Goal: Transaction & Acquisition: Purchase product/service

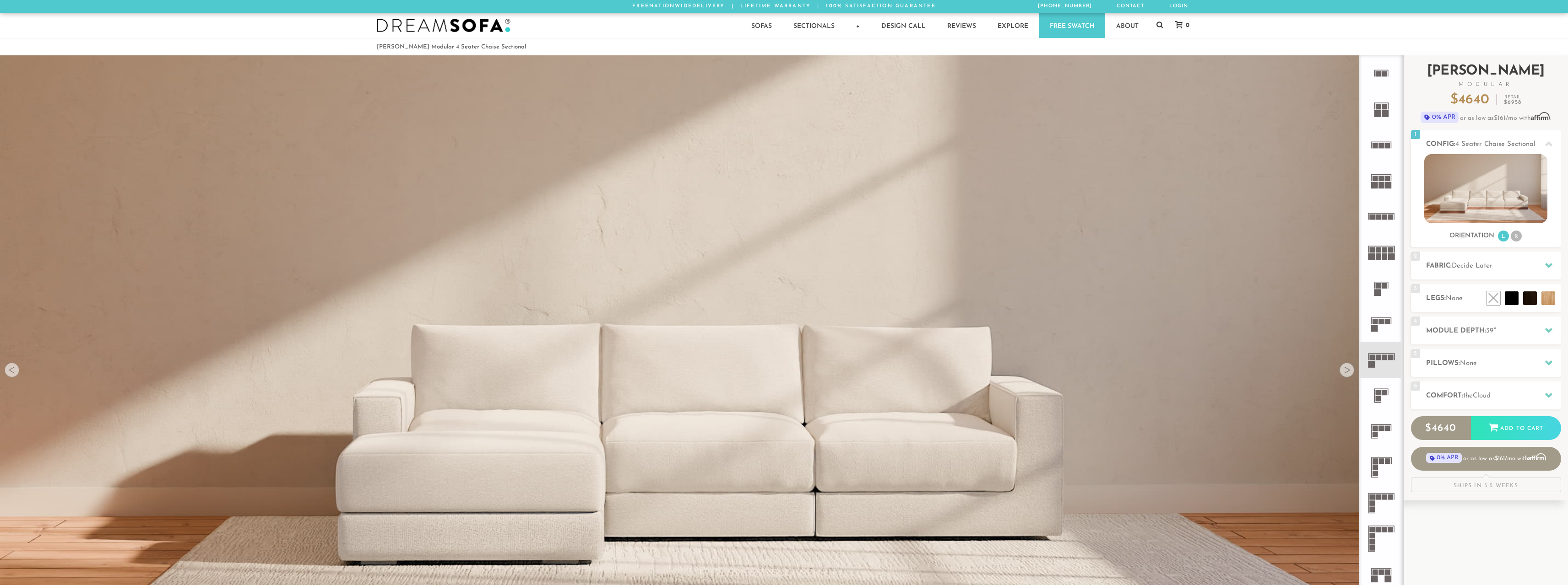
scroll to position [13002, 1560]
click at [1514, 269] on h2 "Fabric: Decide Later" at bounding box center [1493, 265] width 135 height 10
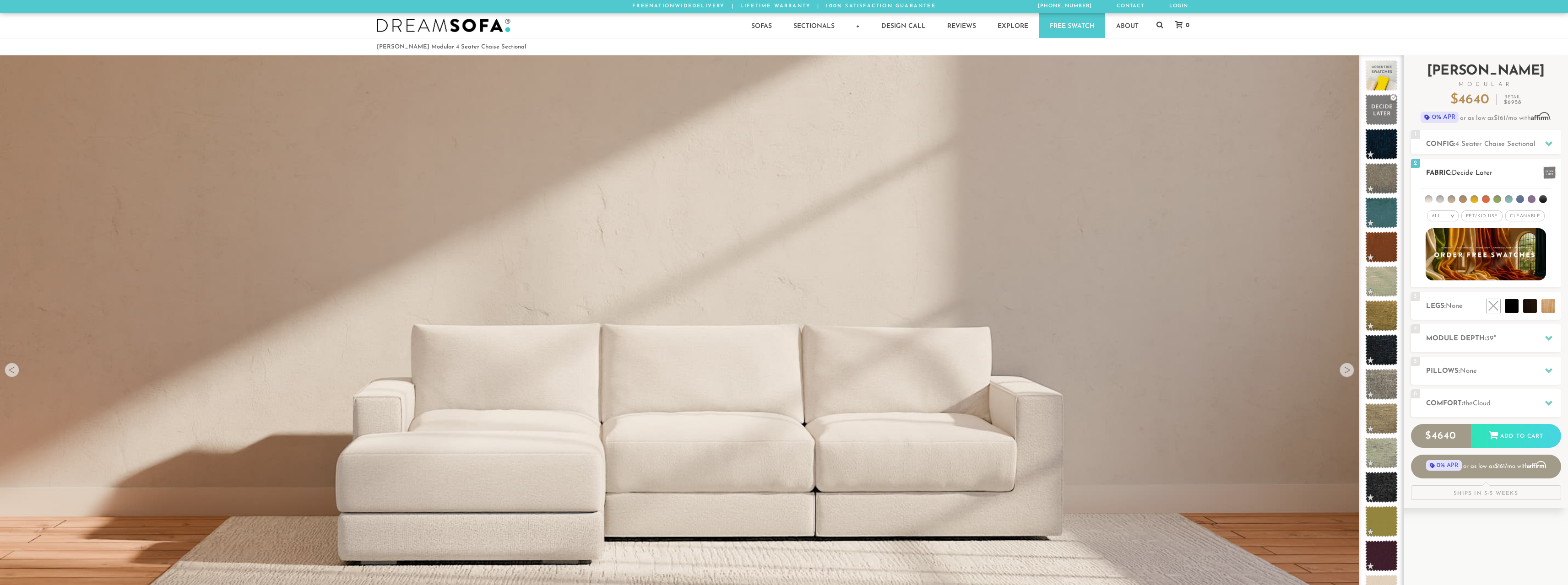
click at [1485, 218] on span "Pet/Kid Use x" at bounding box center [1482, 217] width 41 height 11
click at [1527, 219] on span "Cleanable x" at bounding box center [1528, 217] width 39 height 11
click at [1498, 193] on ul at bounding box center [1485, 198] width 130 height 17
click at [1499, 205] on ul at bounding box center [1485, 198] width 130 height 17
click at [1498, 197] on li at bounding box center [1497, 199] width 8 height 8
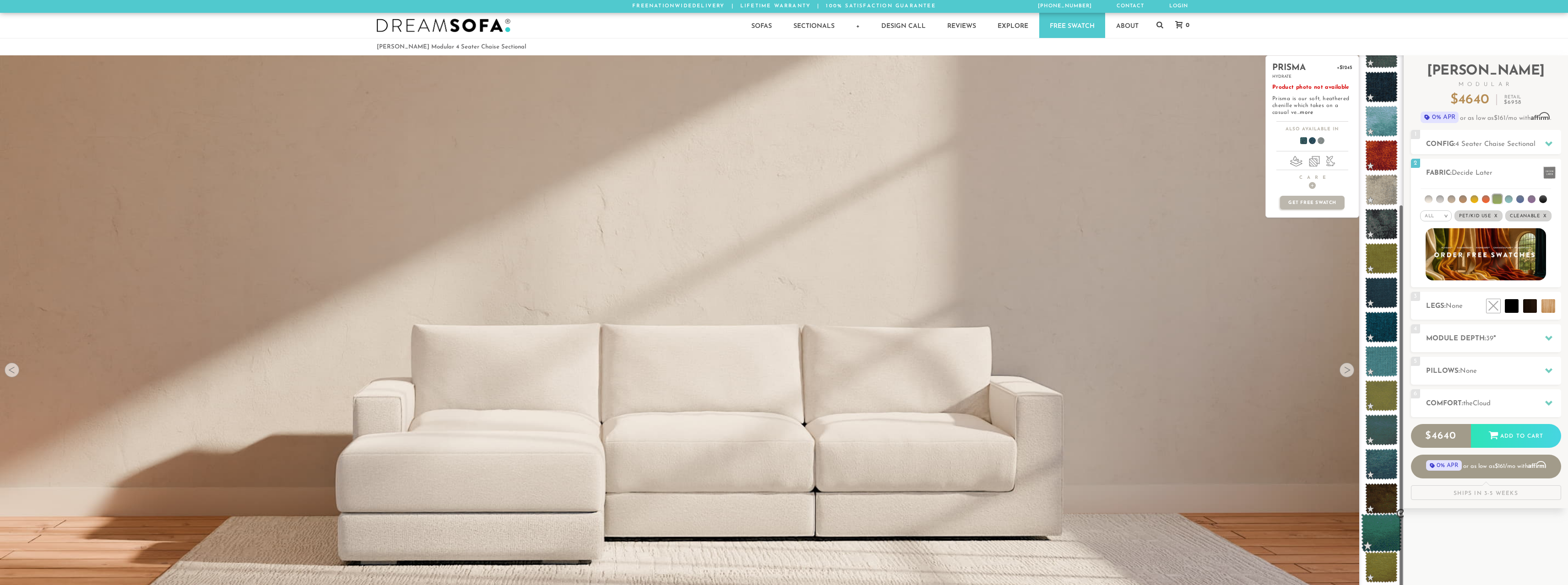
scroll to position [230, 0]
click at [1373, 543] on span at bounding box center [1380, 532] width 40 height 38
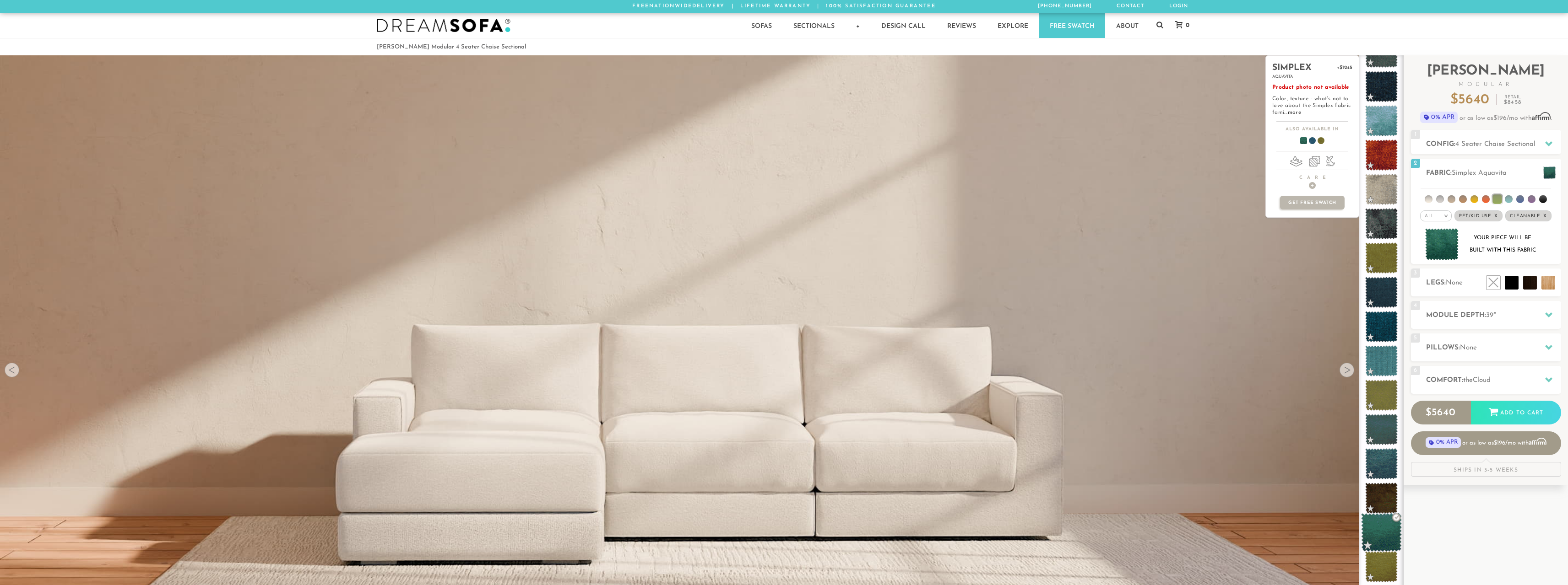
click at [1383, 530] on span at bounding box center [1380, 532] width 40 height 38
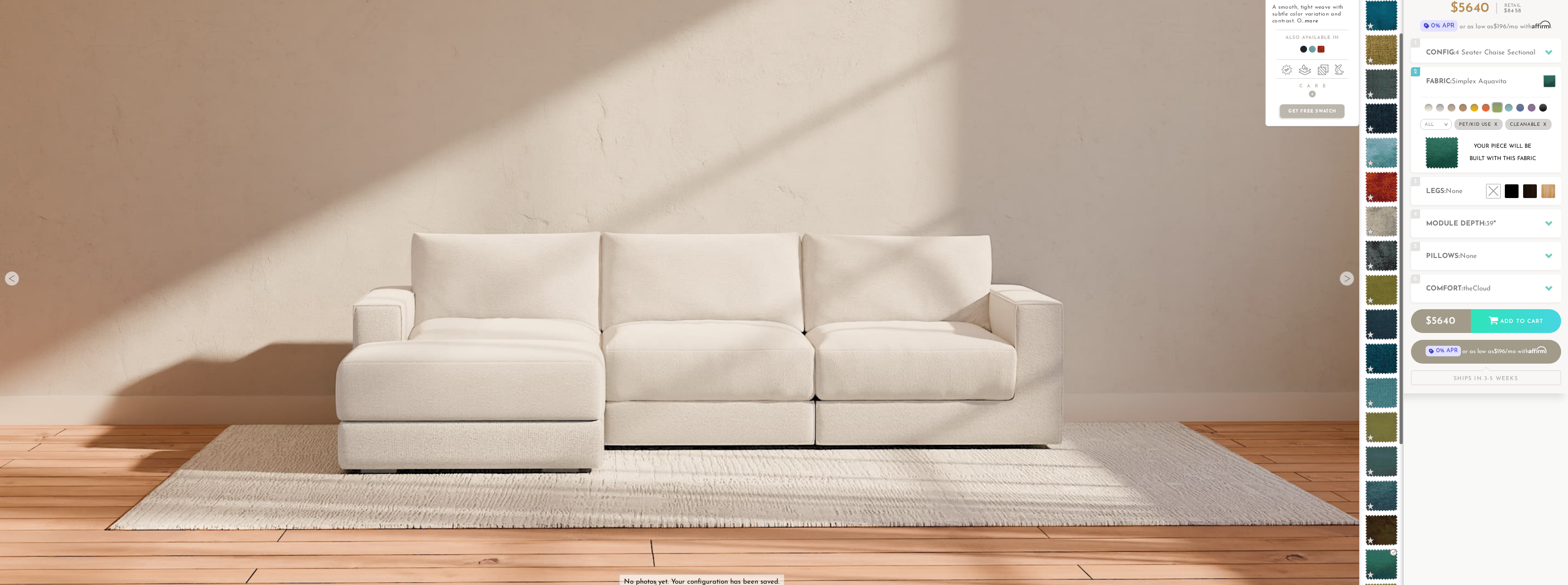
scroll to position [0, 0]
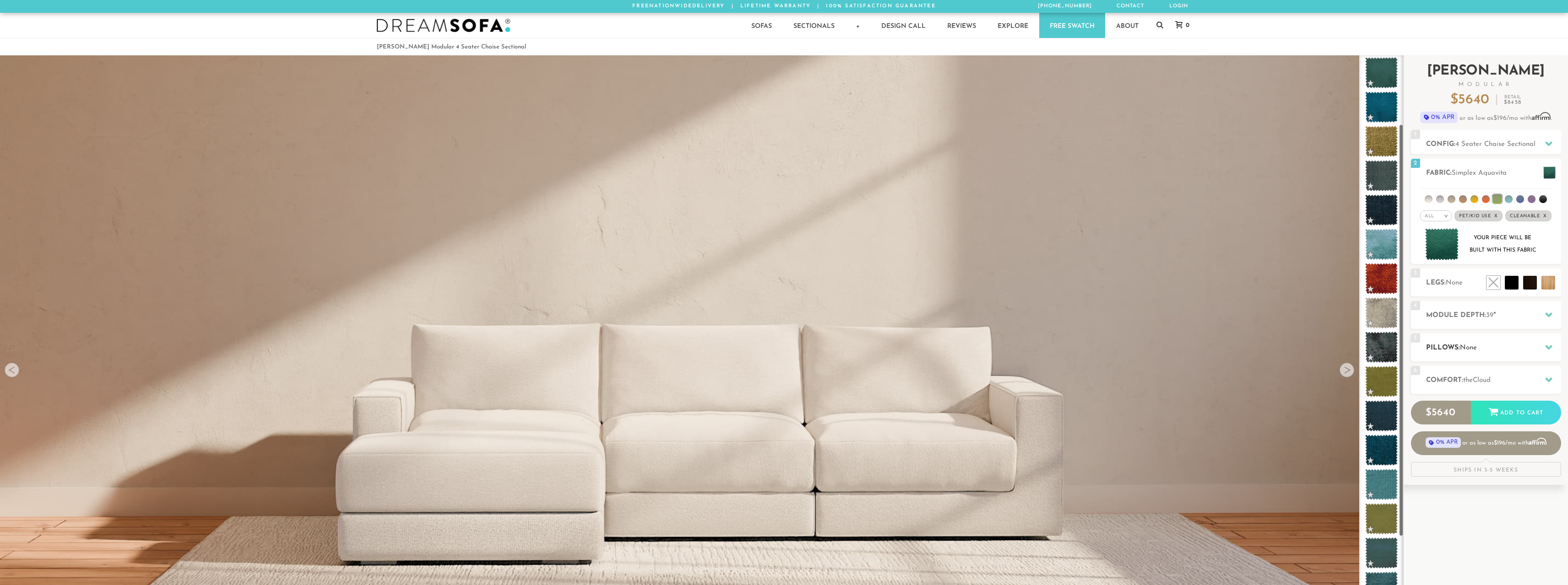
click at [1471, 341] on div "5 Pillows: None" at bounding box center [1485, 348] width 150 height 28
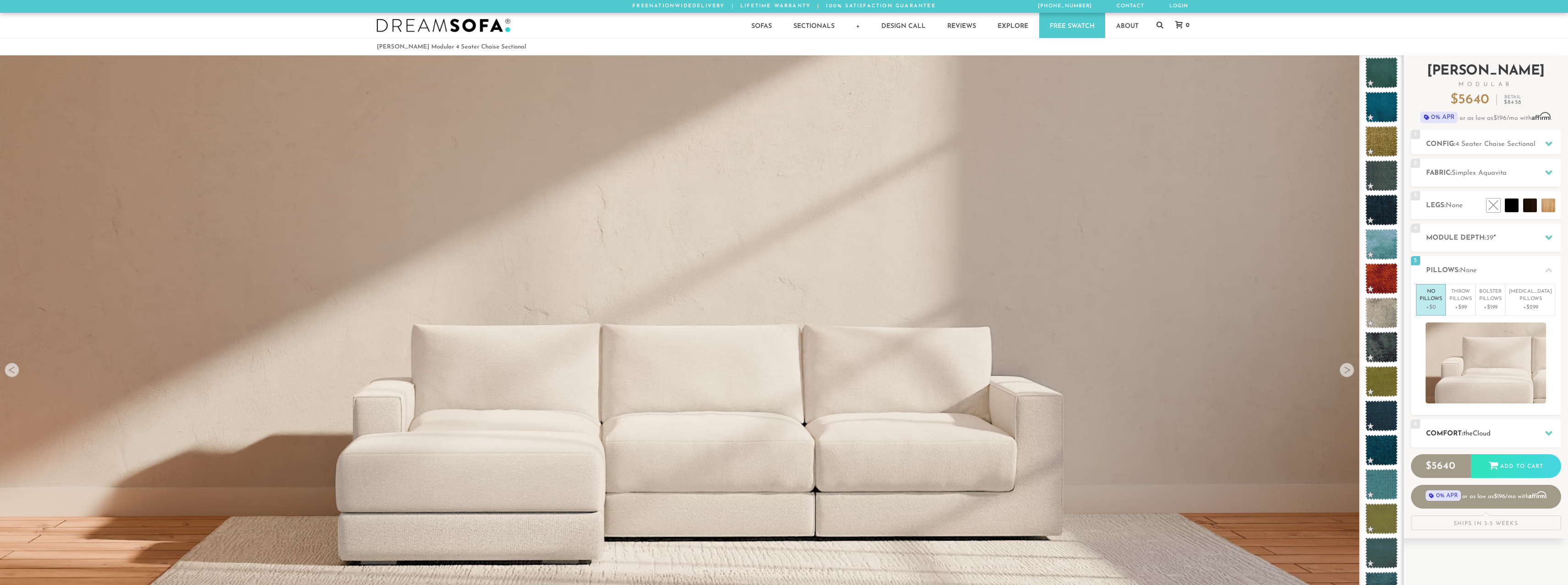
click at [1456, 439] on h2 "Comfort: the Cloud" at bounding box center [1493, 433] width 135 height 10
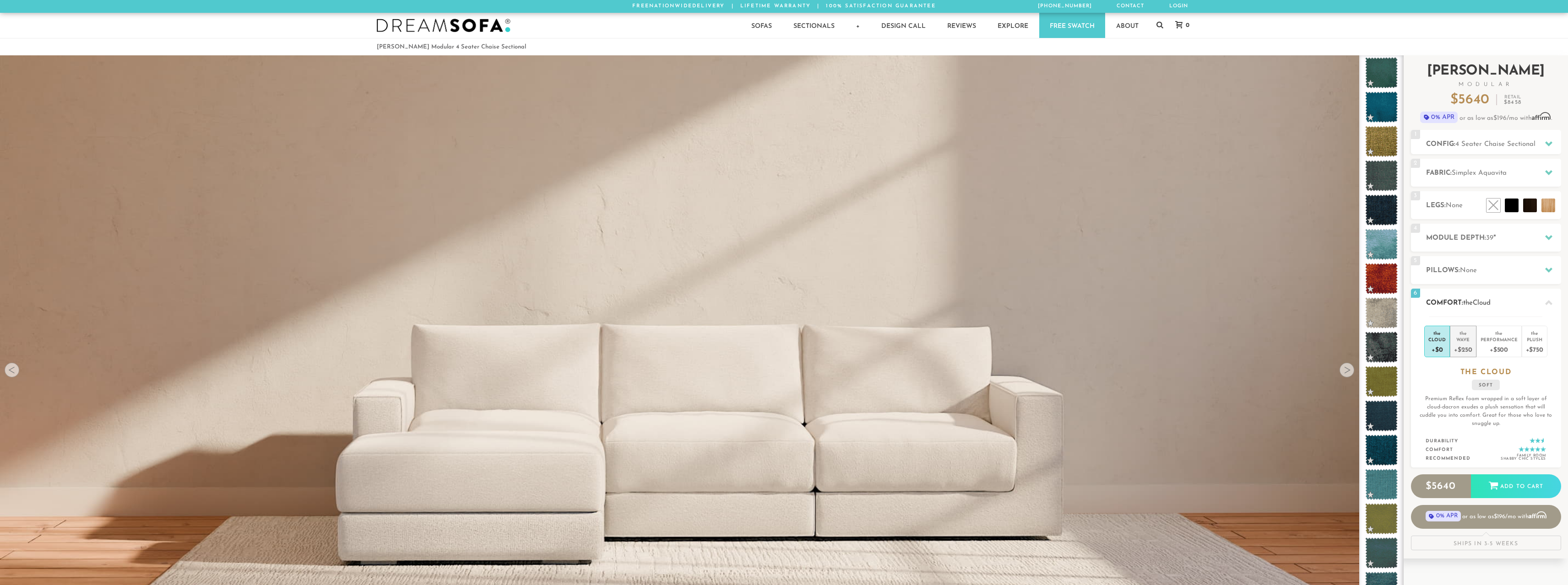
click at [1470, 332] on div "the" at bounding box center [1462, 332] width 18 height 9
click at [1433, 345] on div "+$0" at bounding box center [1437, 350] width 18 height 13
click at [1496, 344] on div "+$500" at bounding box center [1499, 350] width 38 height 13
